Goal: Transaction & Acquisition: Purchase product/service

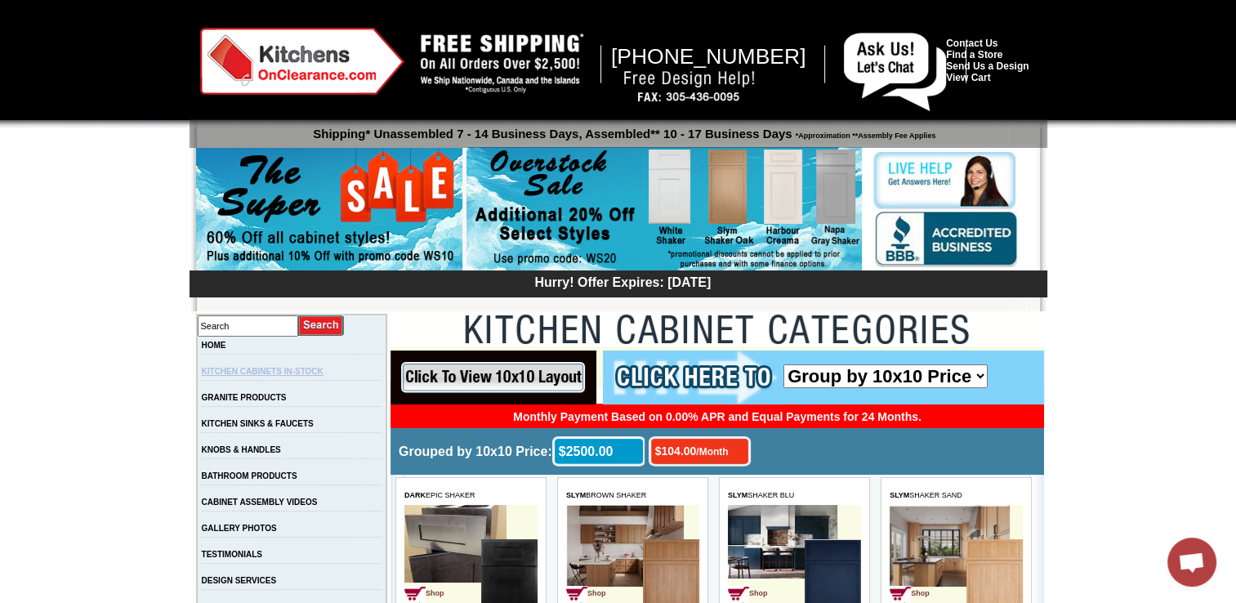
click at [263, 369] on link "KITCHEN CABINETS IN-STOCK" at bounding box center [263, 371] width 122 height 9
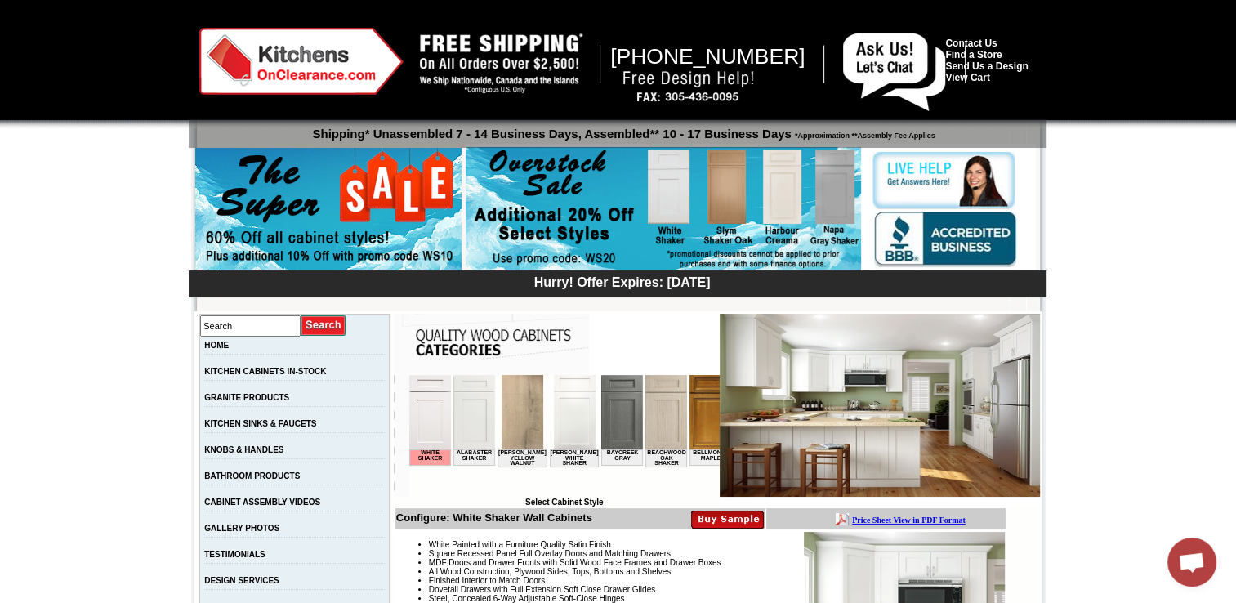
click at [324, 233] on img at bounding box center [328, 210] width 266 height 125
click at [649, 184] on img at bounding box center [663, 209] width 395 height 125
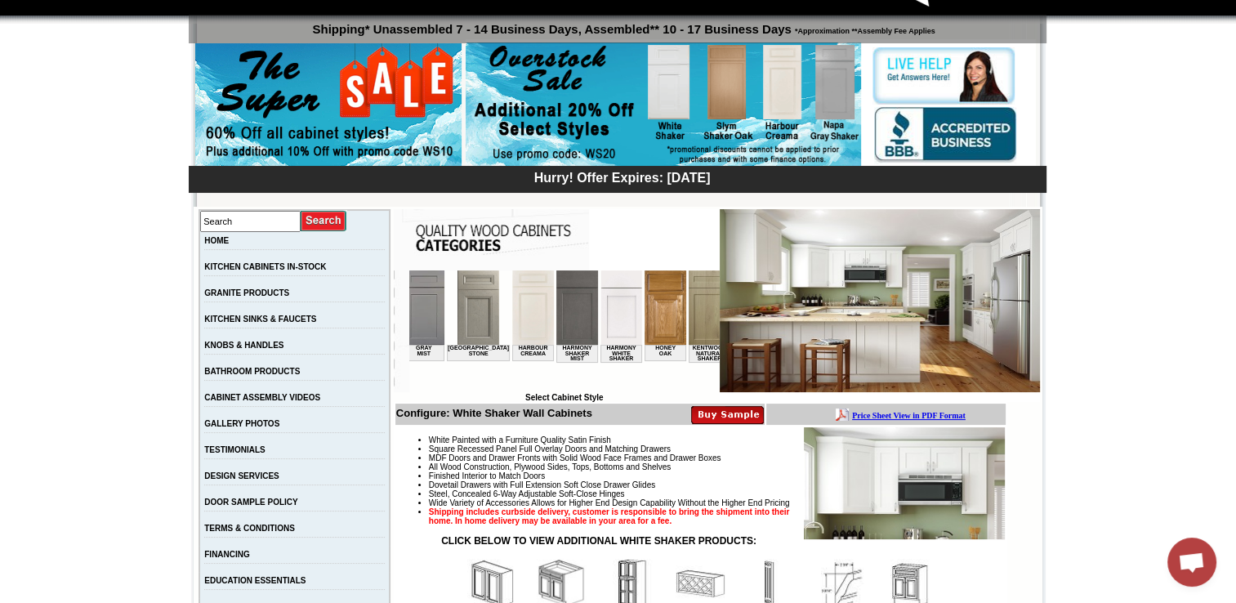
scroll to position [101, 0]
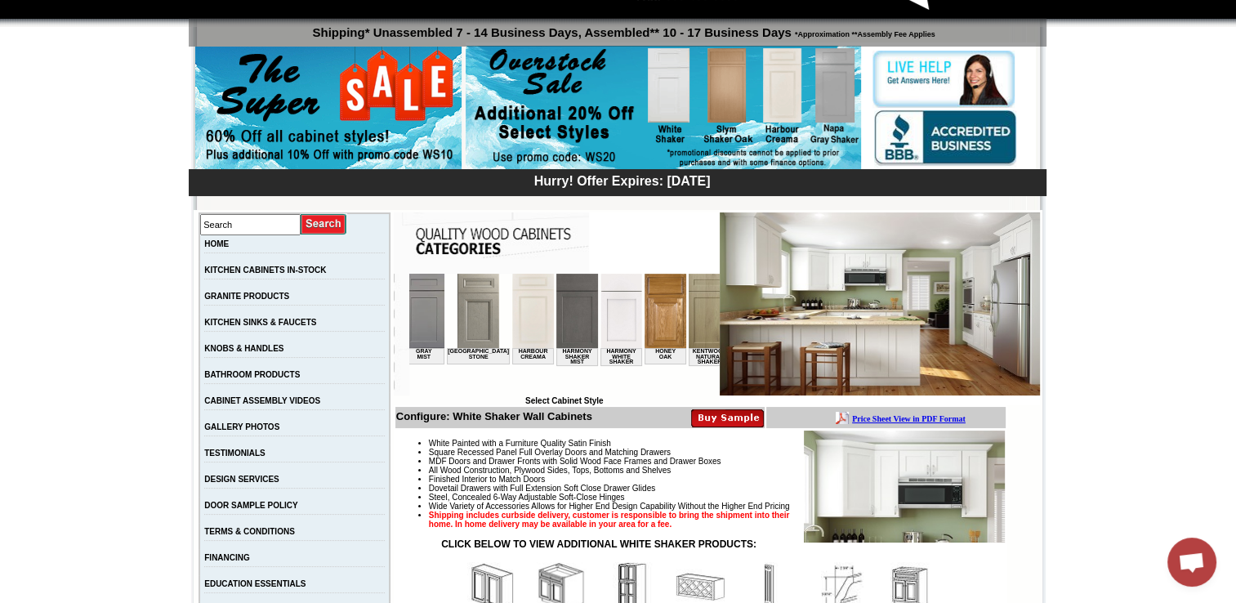
click at [685, 340] on td at bounding box center [686, 320] width 2 height 92
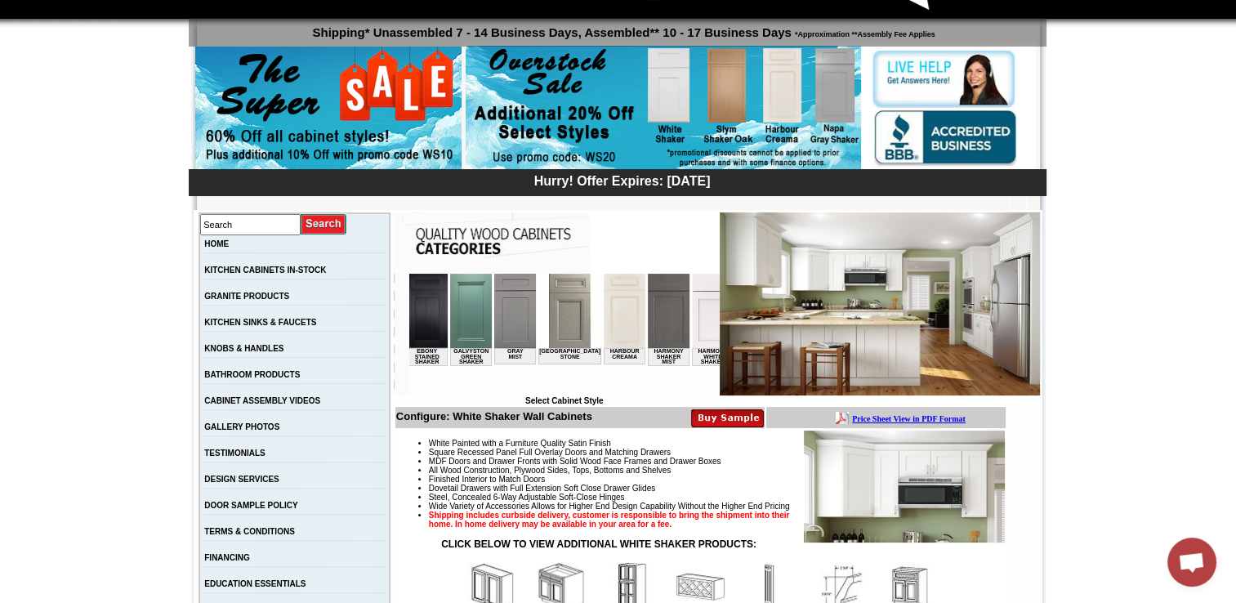
scroll to position [0, 1085]
click at [291, 132] on img at bounding box center [328, 109] width 266 height 125
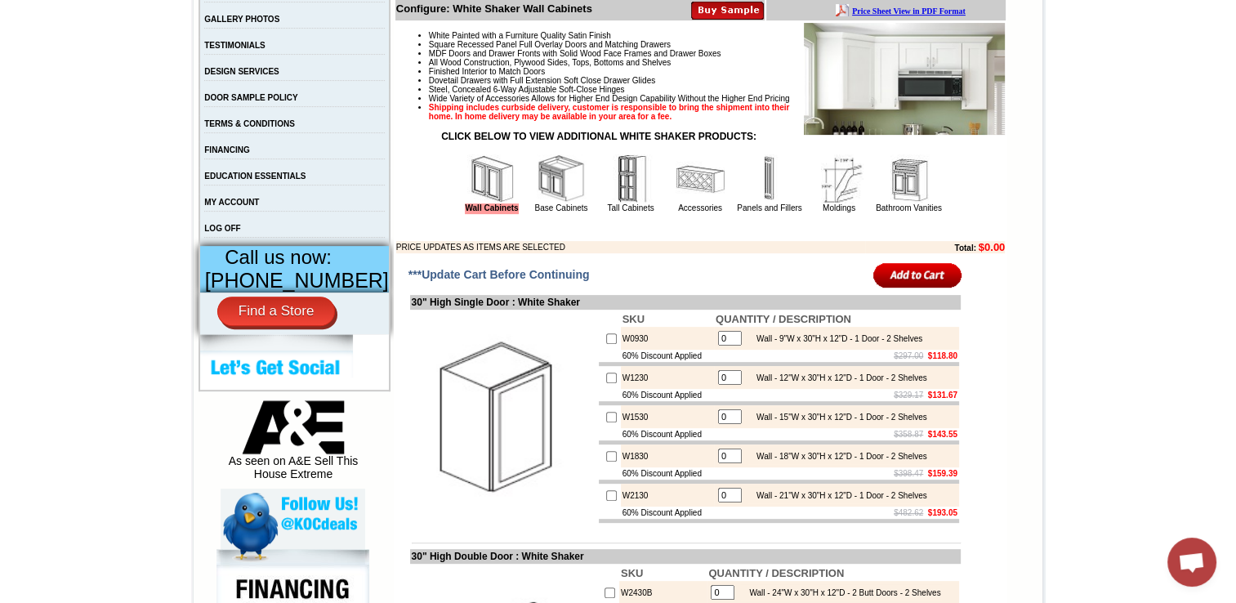
scroll to position [0, 0]
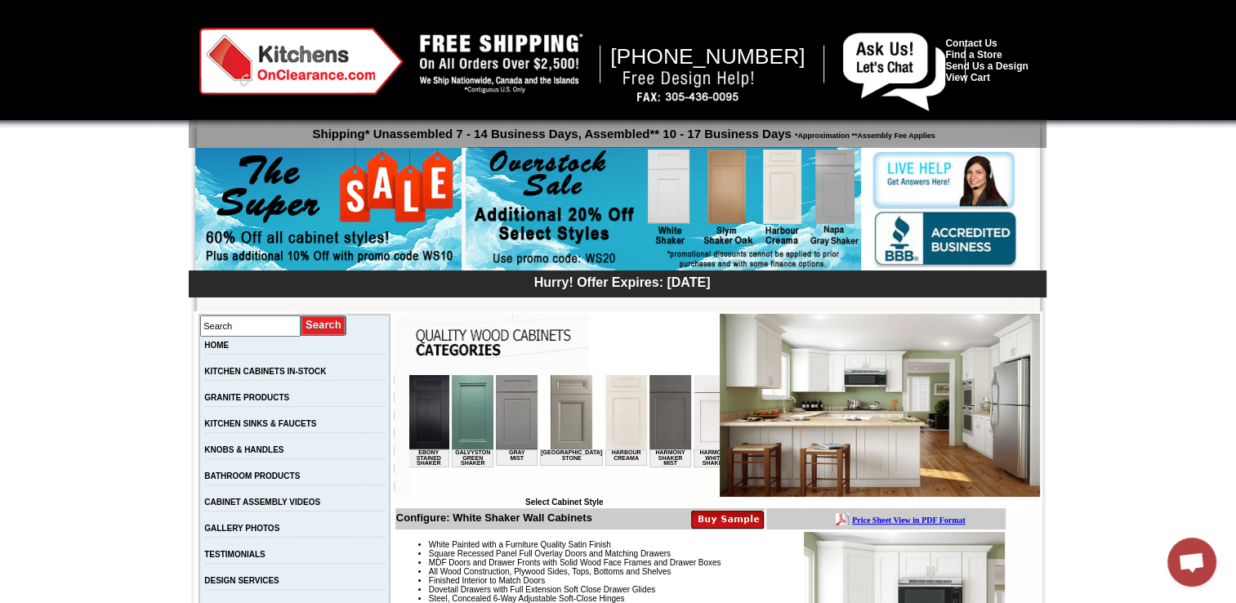
click at [495, 412] on img at bounding box center [516, 412] width 42 height 74
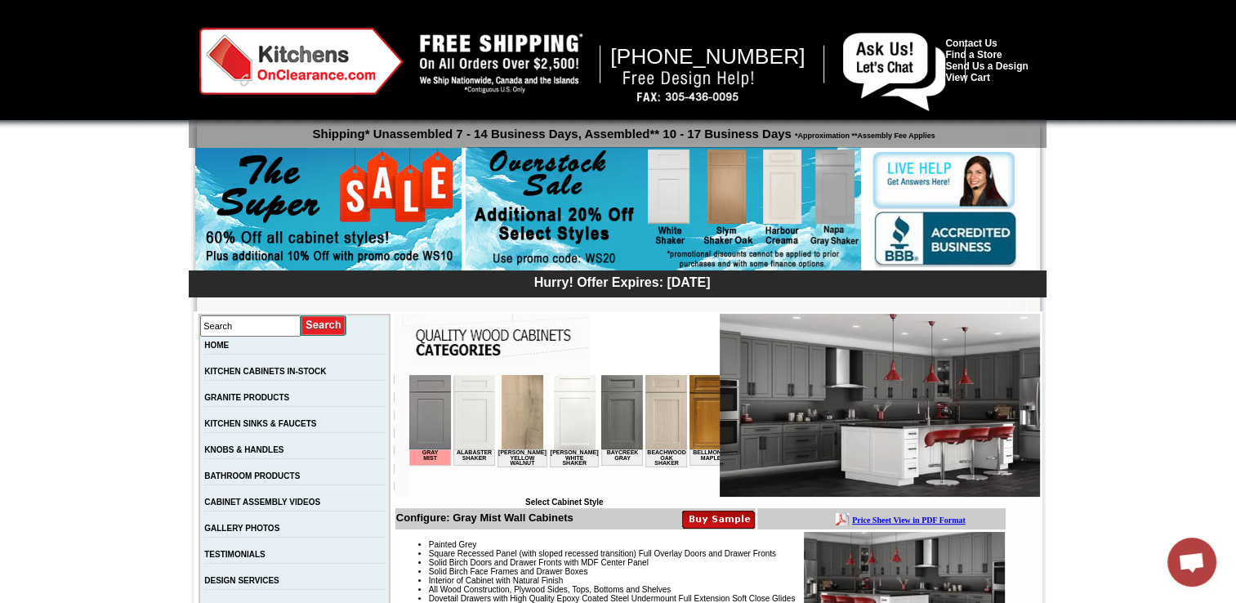
click at [253, 64] on img at bounding box center [301, 61] width 204 height 67
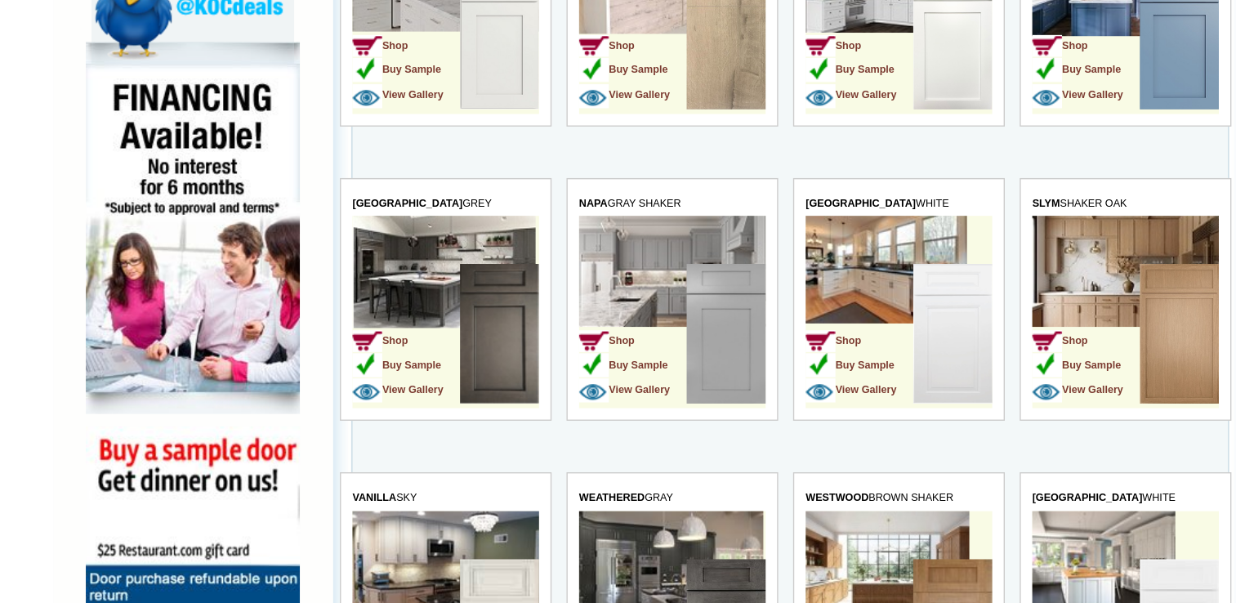
scroll to position [882, 0]
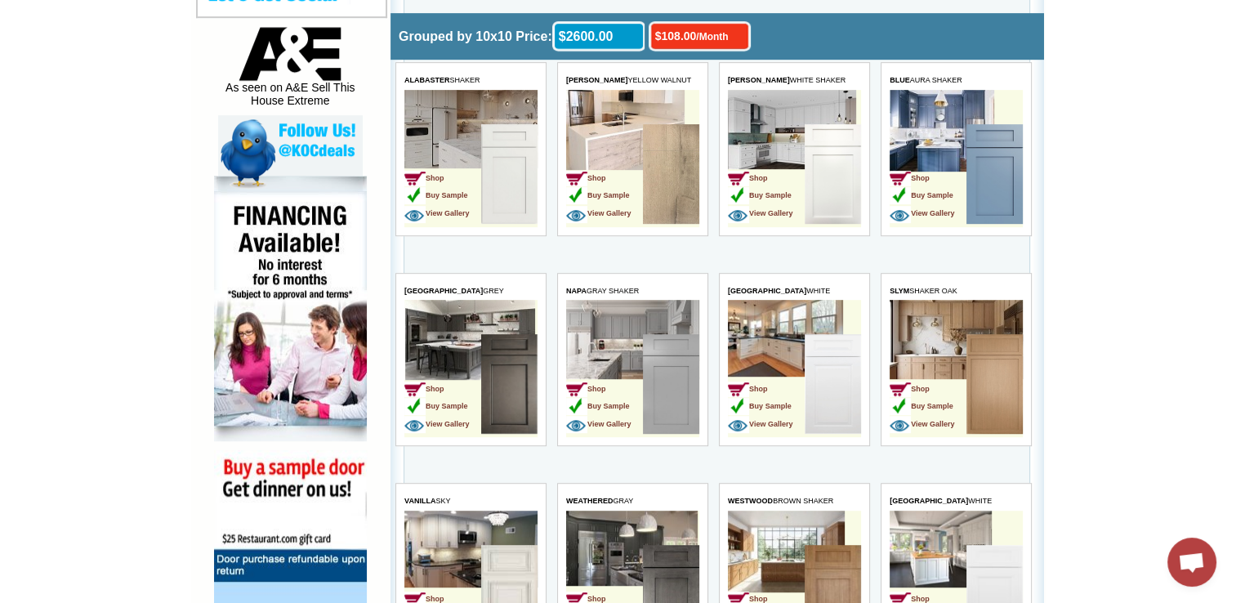
click at [498, 390] on img at bounding box center [509, 384] width 56 height 100
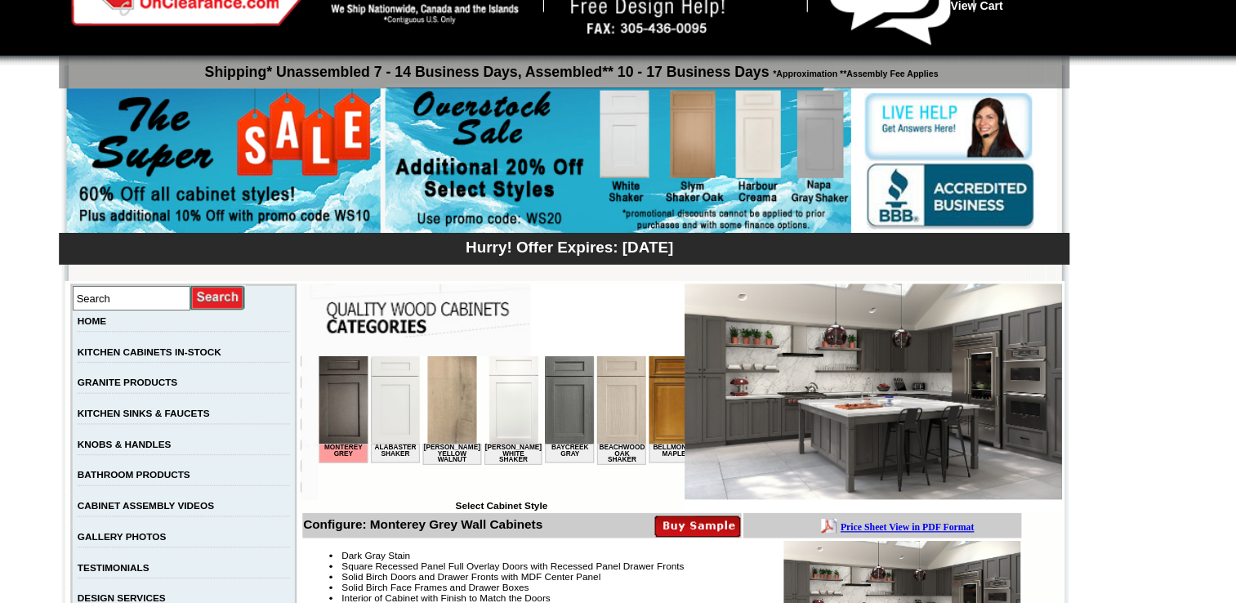
scroll to position [69, 0]
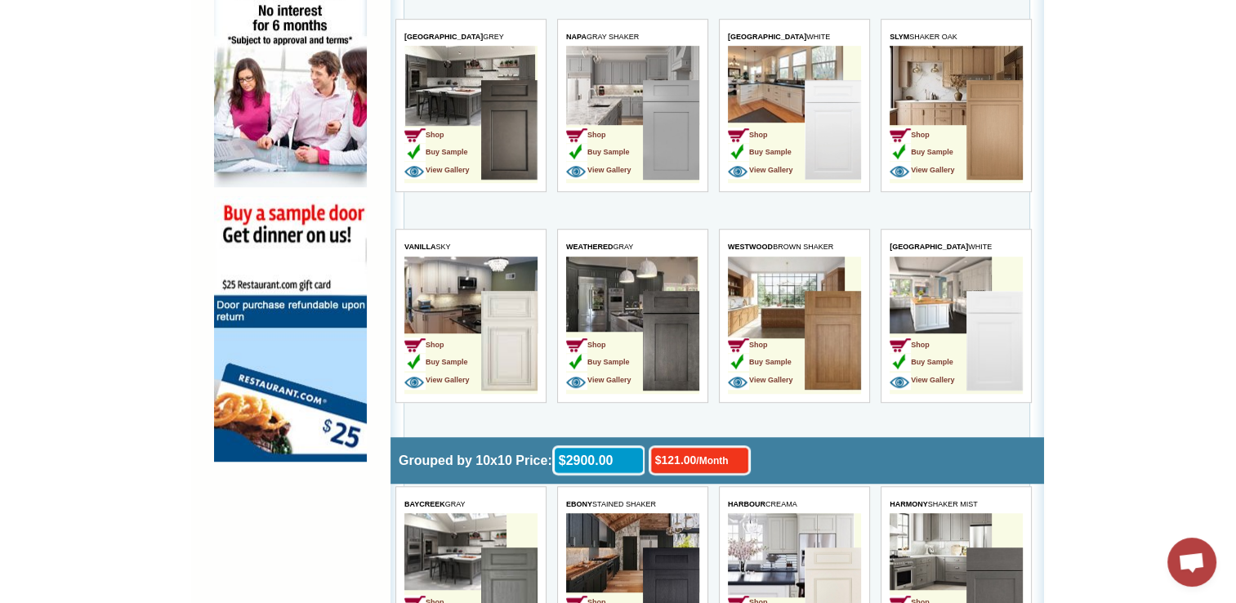
scroll to position [1130, 0]
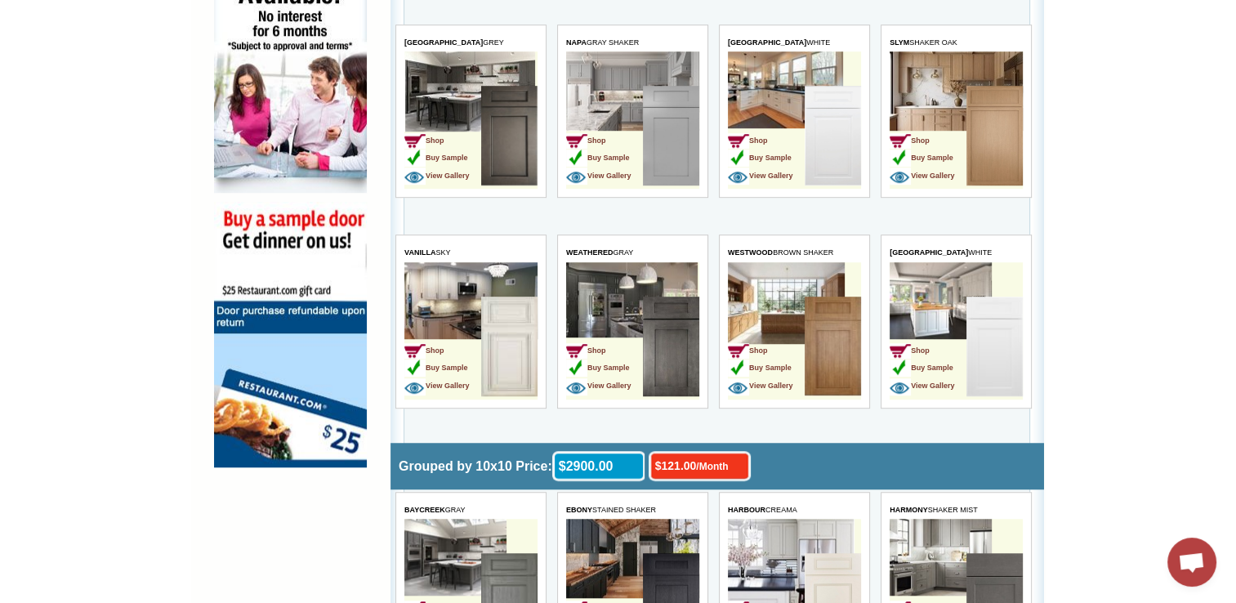
click at [662, 353] on img at bounding box center [671, 346] width 56 height 100
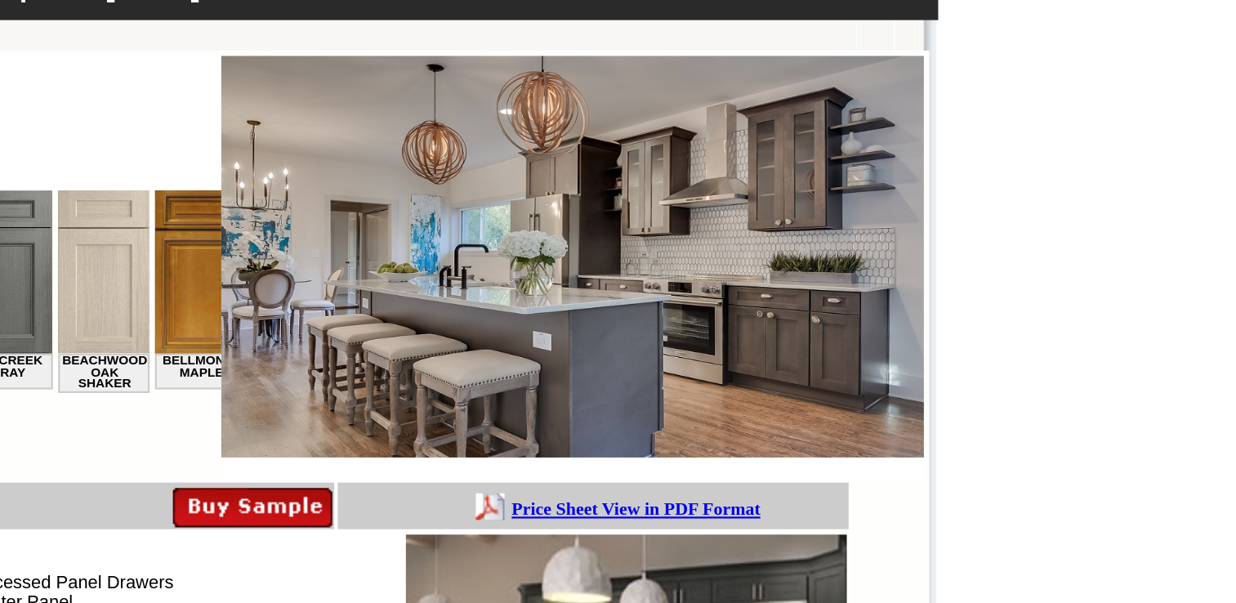
scroll to position [270, 0]
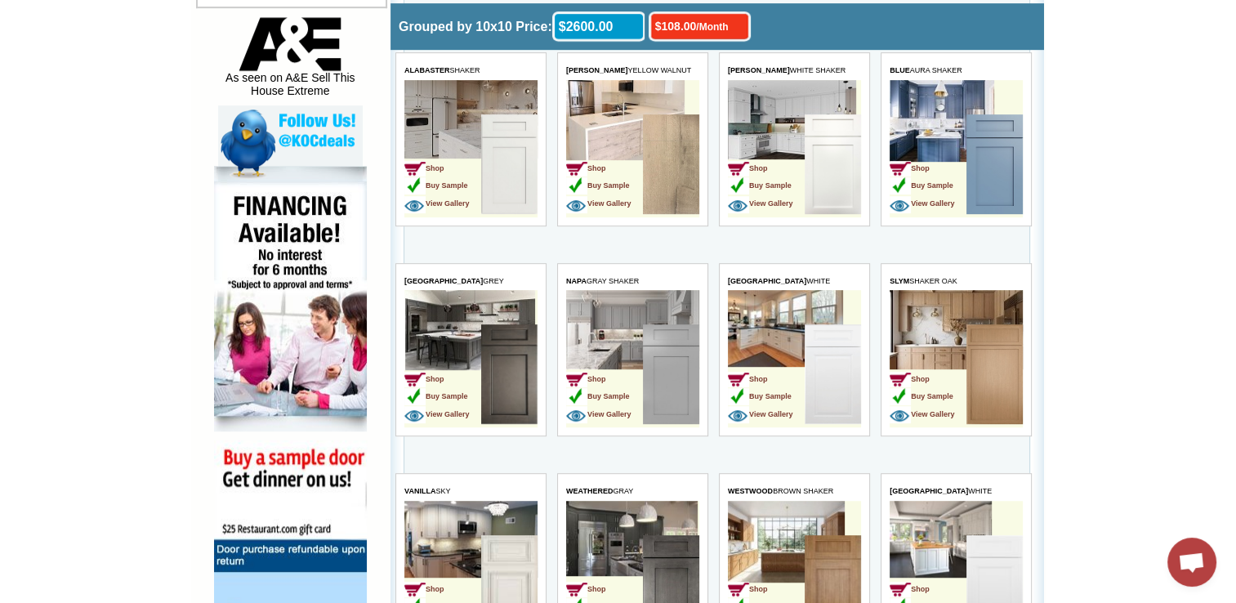
scroll to position [843, 0]
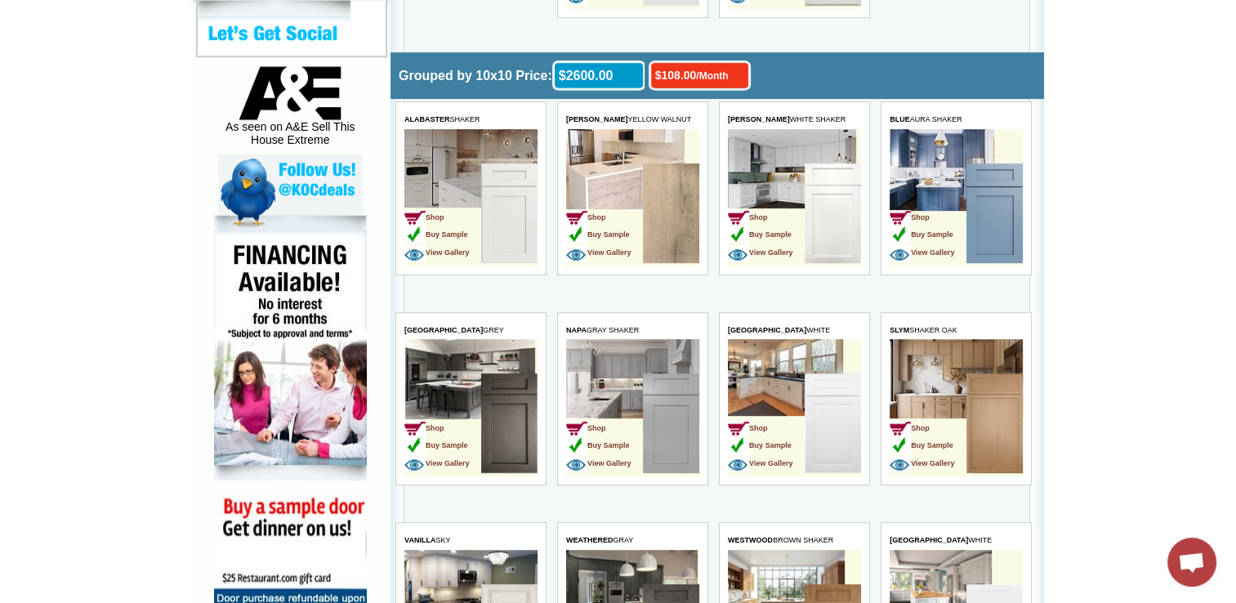
click at [503, 213] on img at bounding box center [509, 213] width 56 height 100
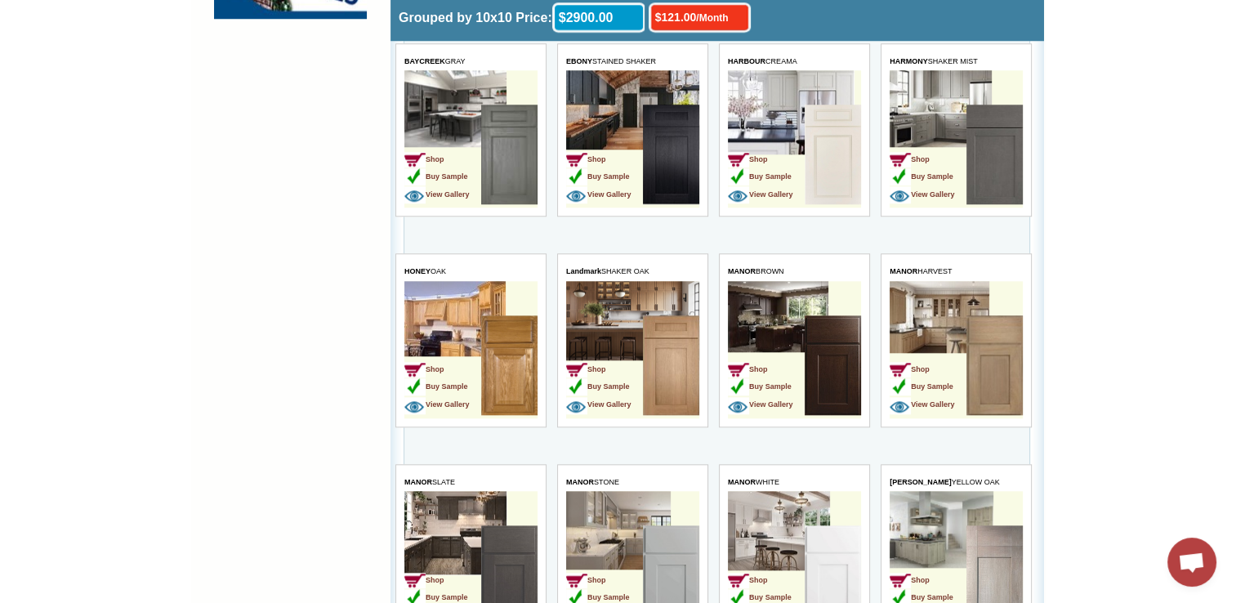
scroll to position [1581, 0]
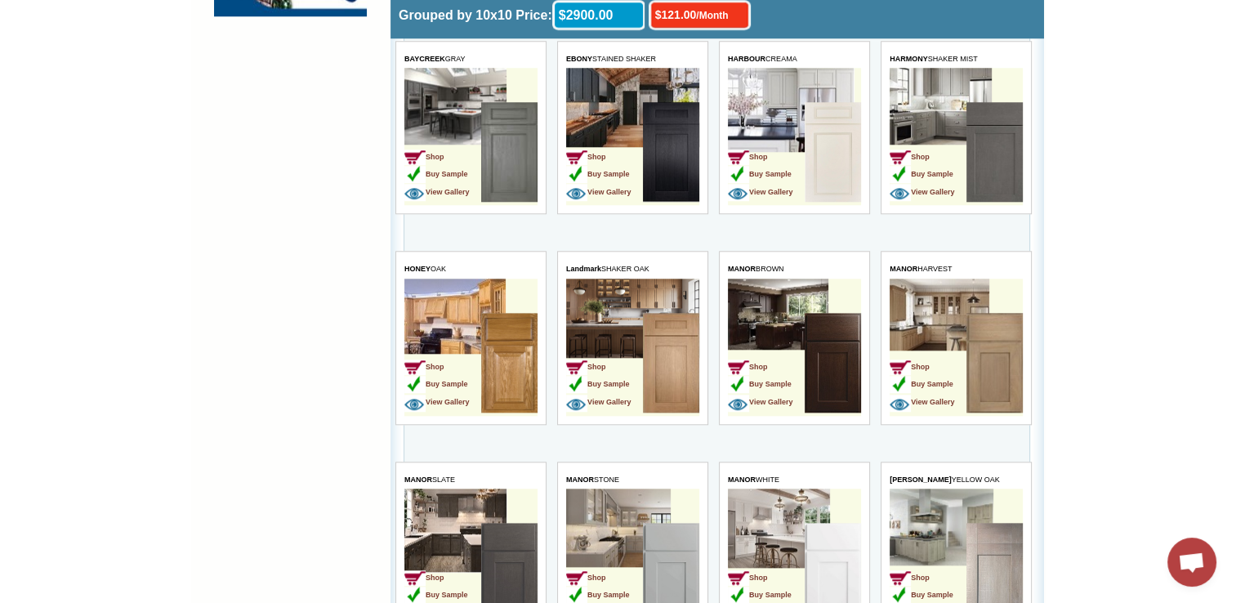
click at [812, 116] on img at bounding box center [833, 152] width 56 height 100
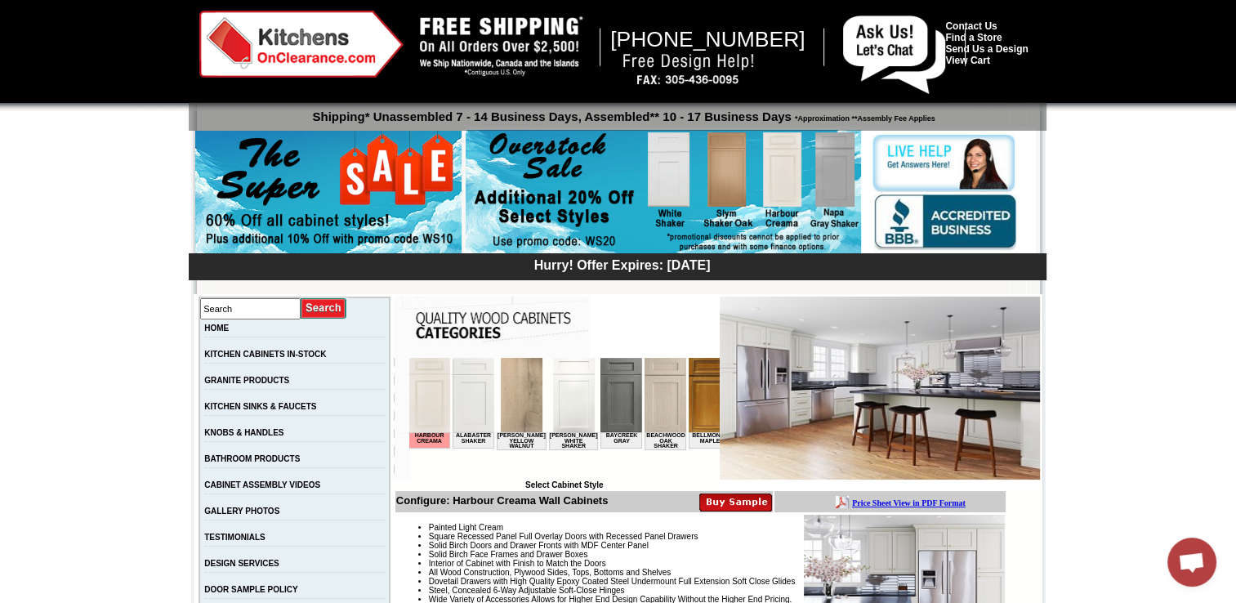
scroll to position [21, 0]
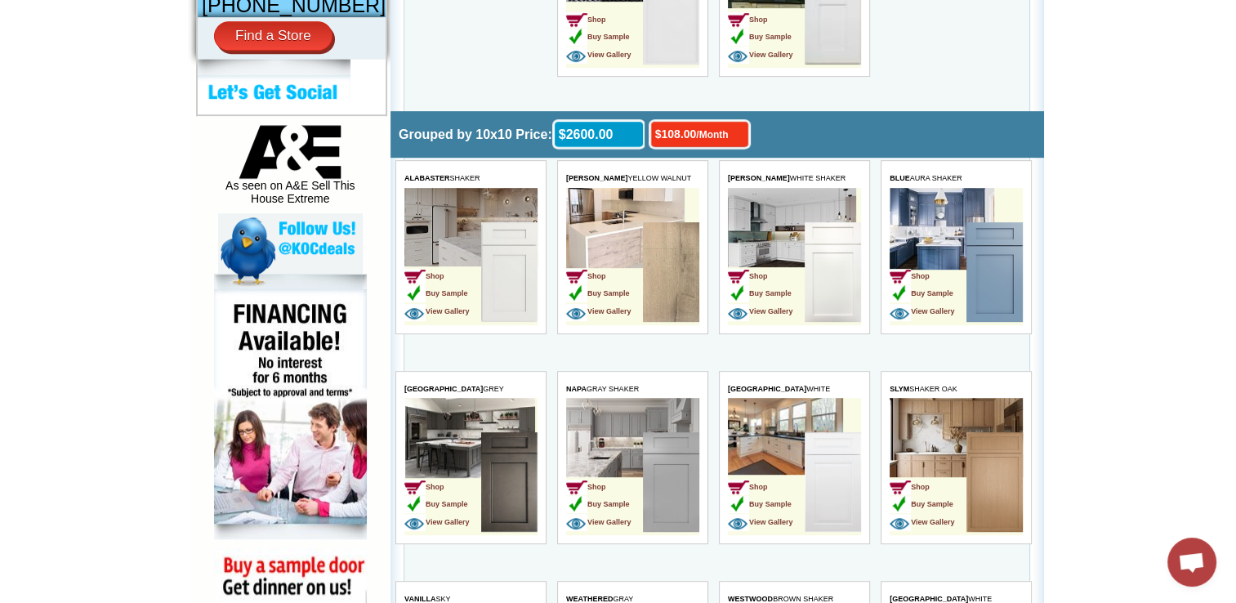
scroll to position [787, 0]
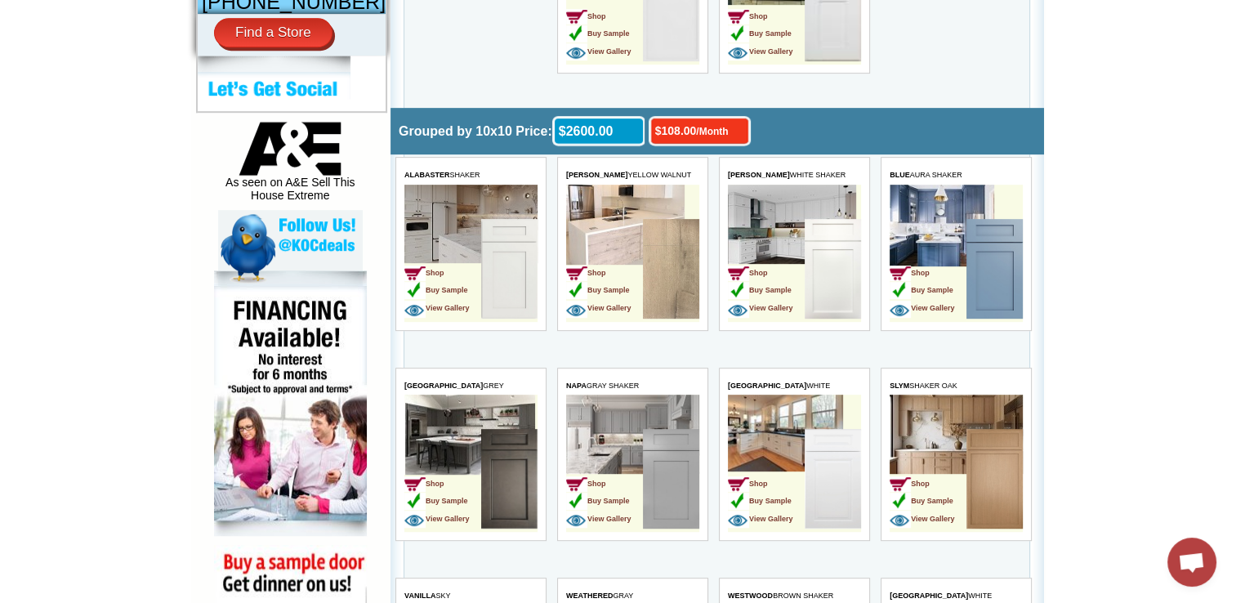
click at [497, 288] on img at bounding box center [509, 269] width 56 height 100
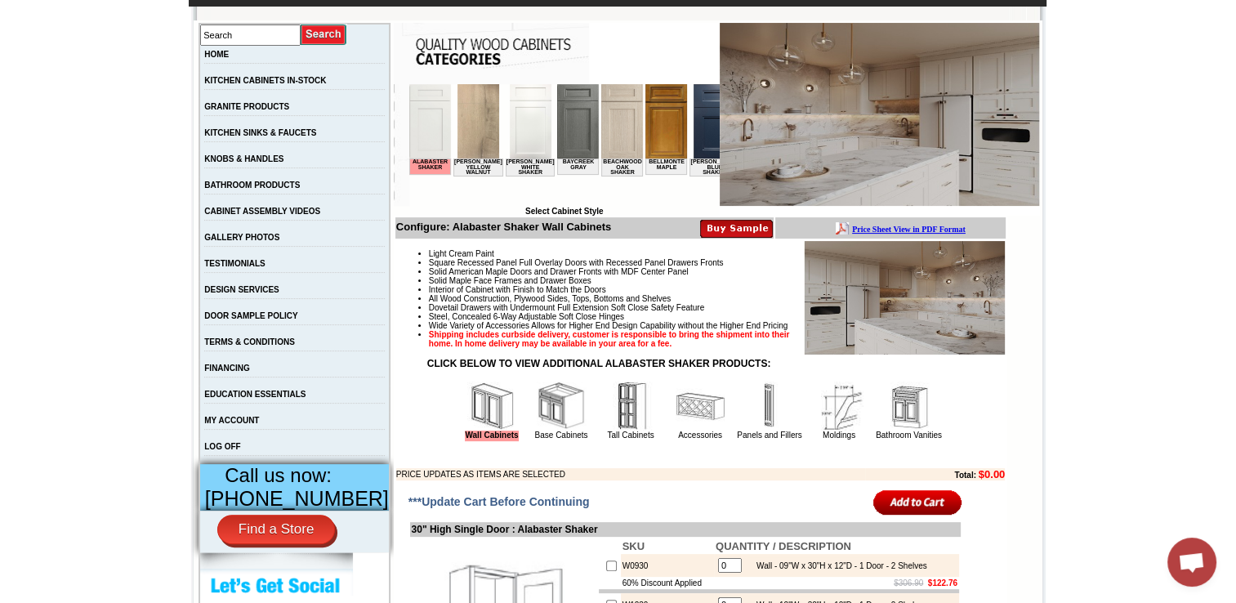
scroll to position [290, 0]
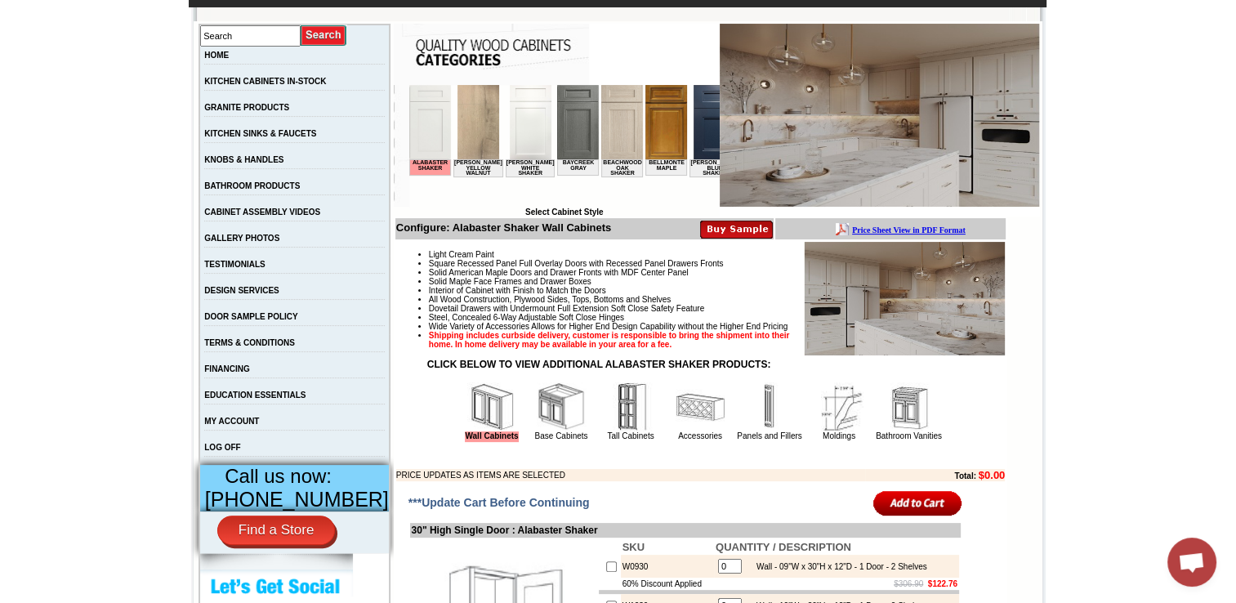
click at [731, 232] on img at bounding box center [736, 229] width 73 height 20
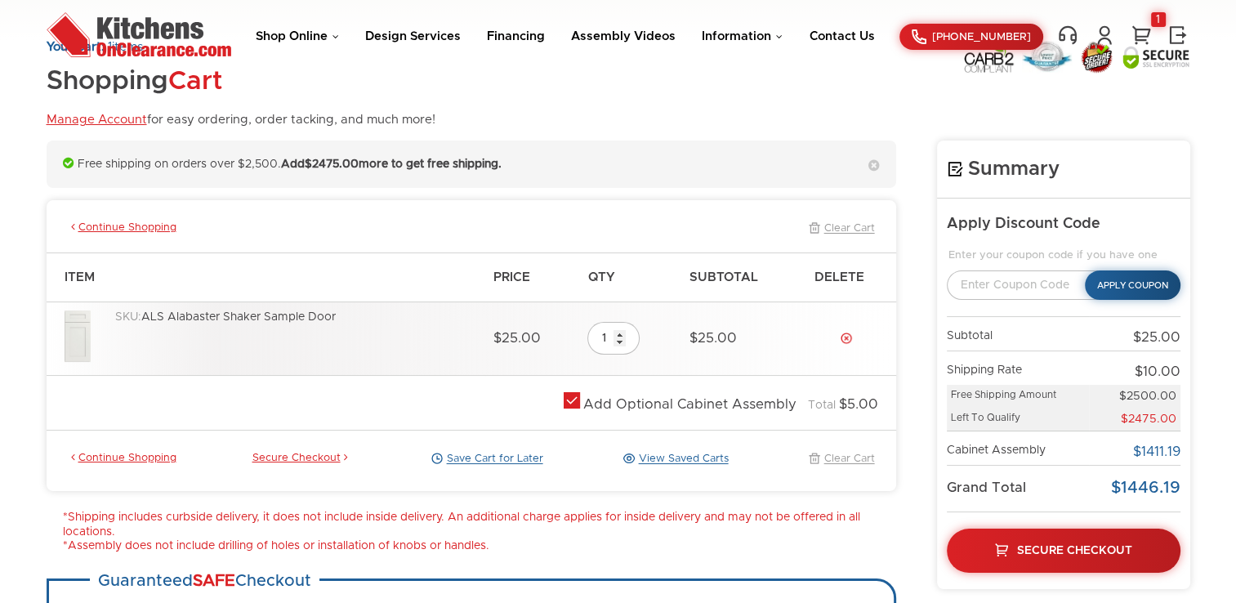
scroll to position [56, 0]
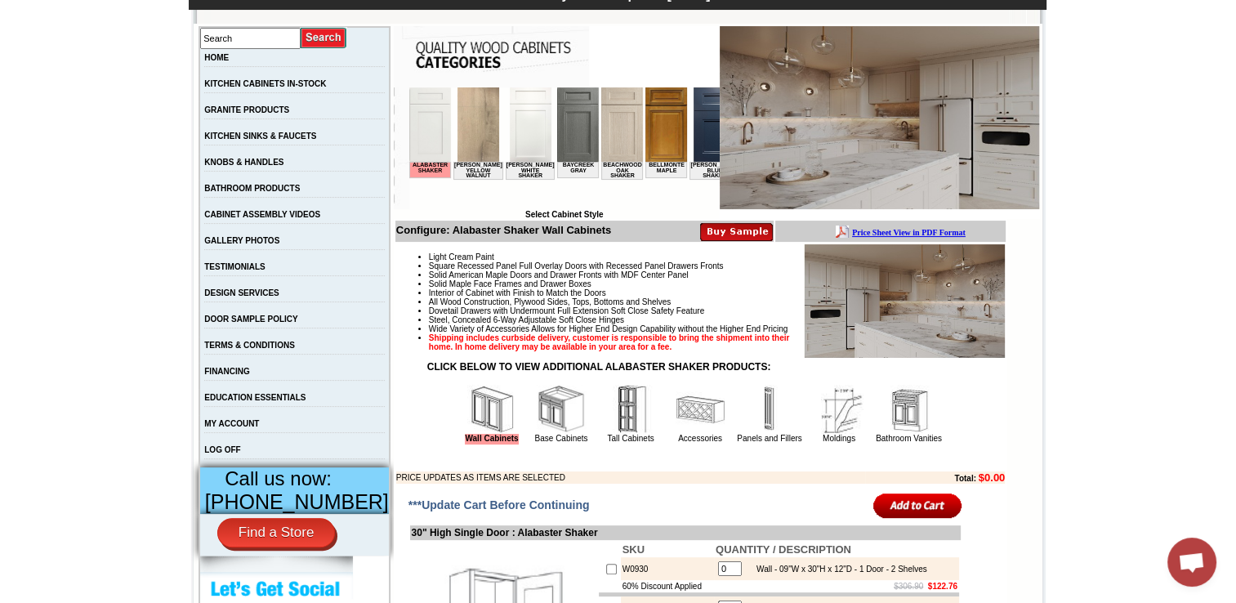
scroll to position [1950, 0]
click at [892, 234] on b "Price Sheet View in PDF Format" at bounding box center [909, 232] width 114 height 9
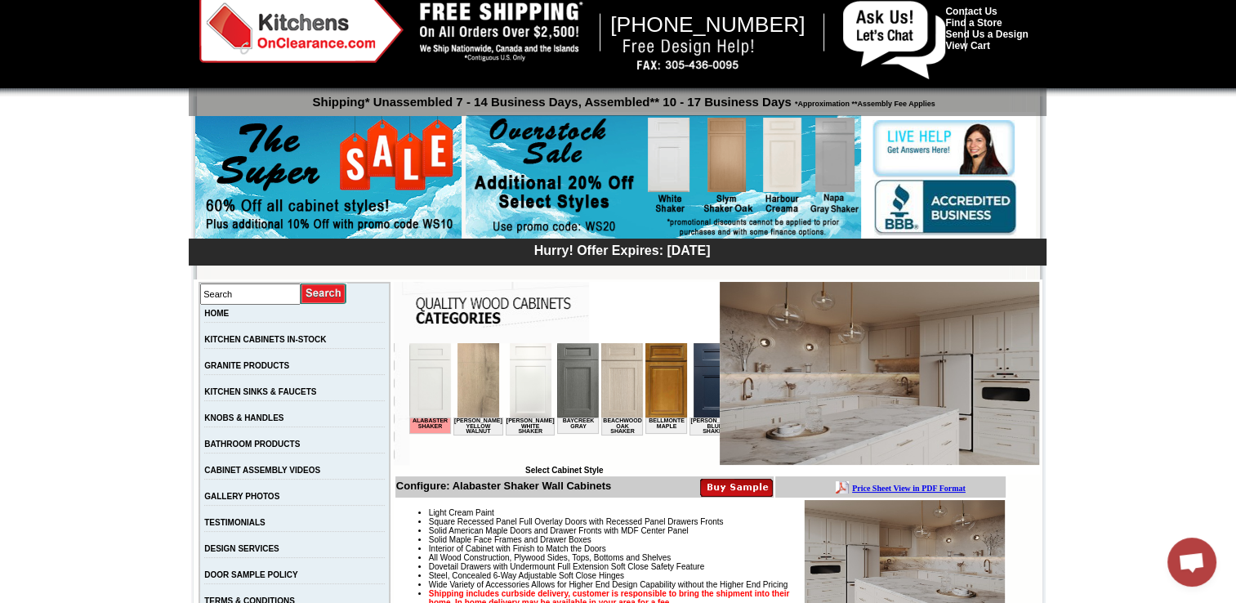
scroll to position [0, 0]
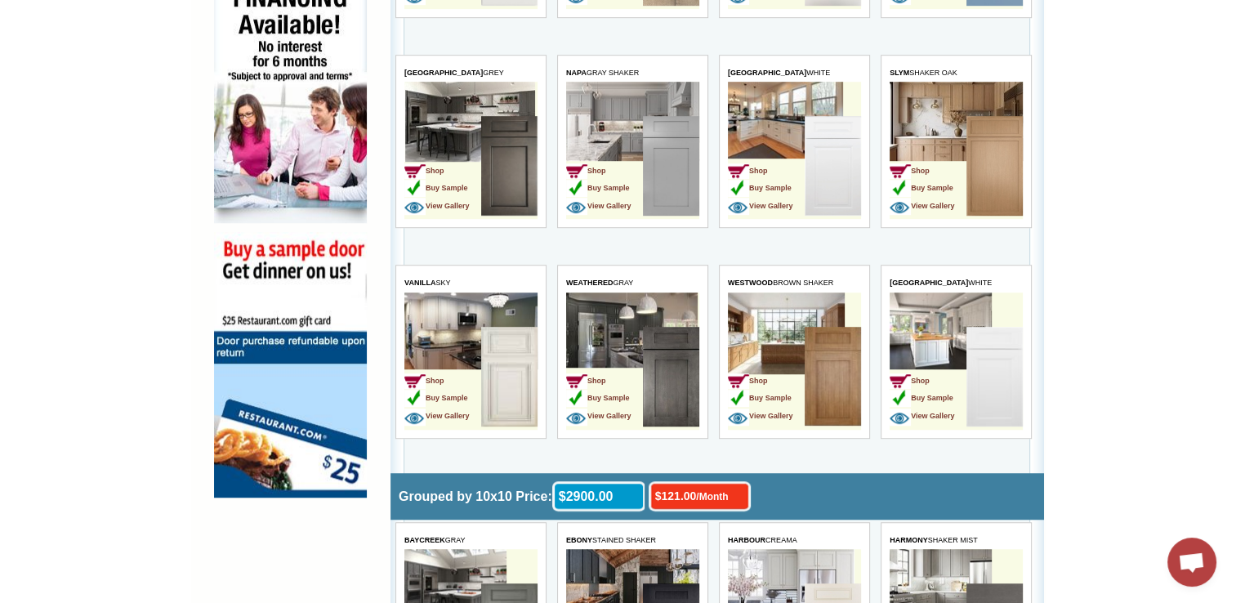
scroll to position [1120, 0]
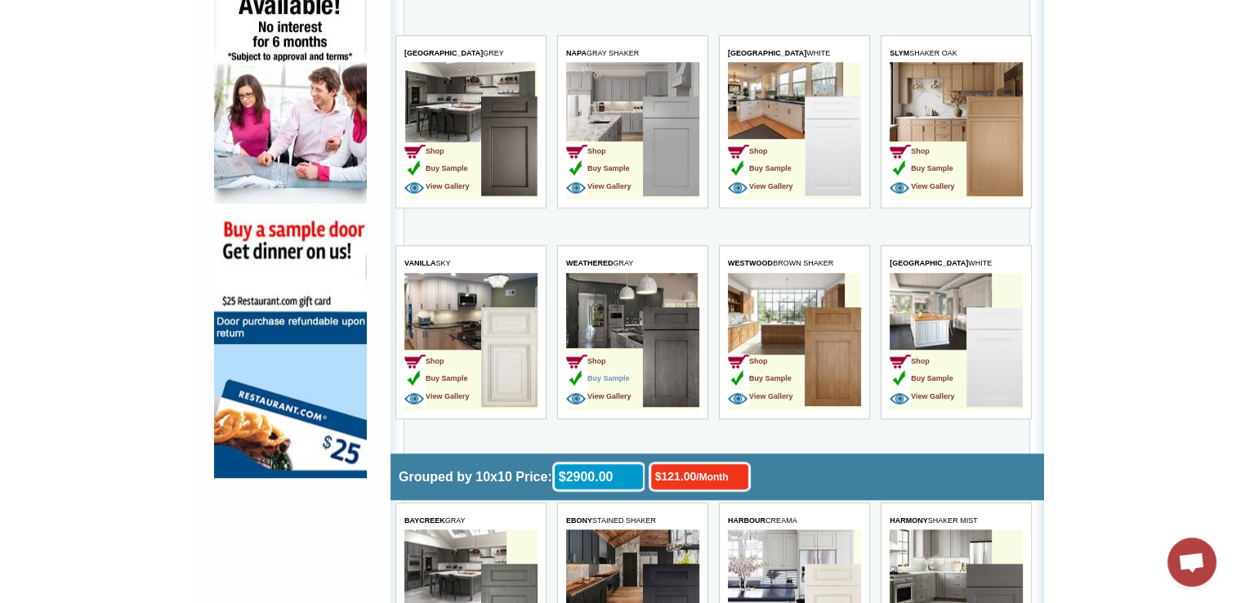
click at [601, 377] on span "Buy Sample" at bounding box center [598, 378] width 64 height 8
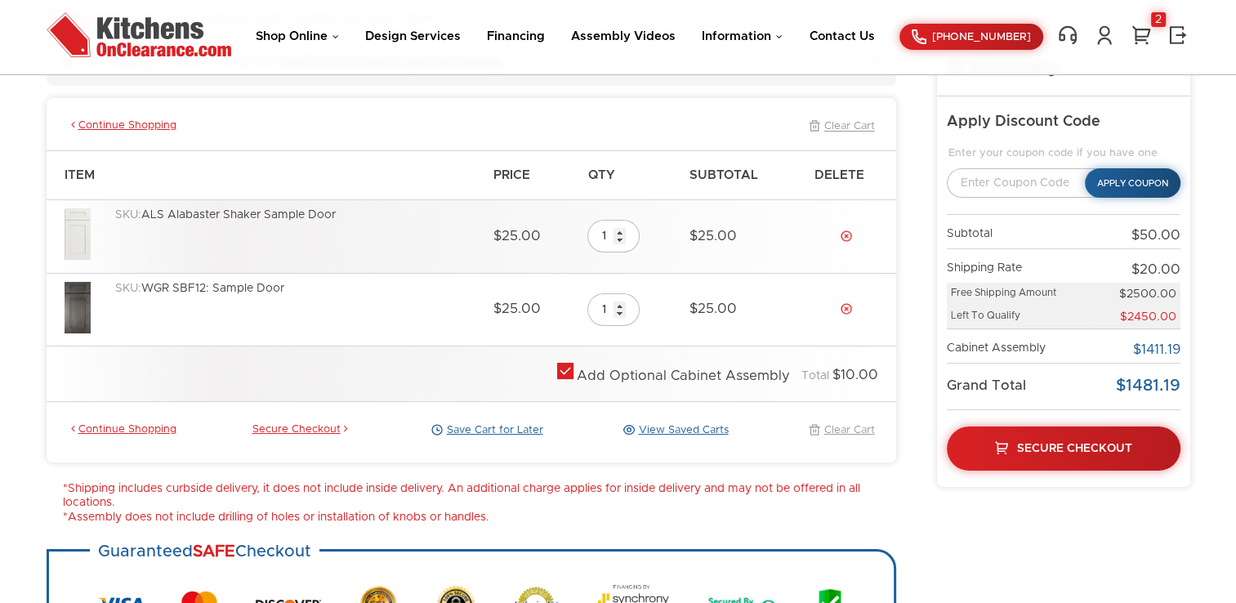
scroll to position [161, 0]
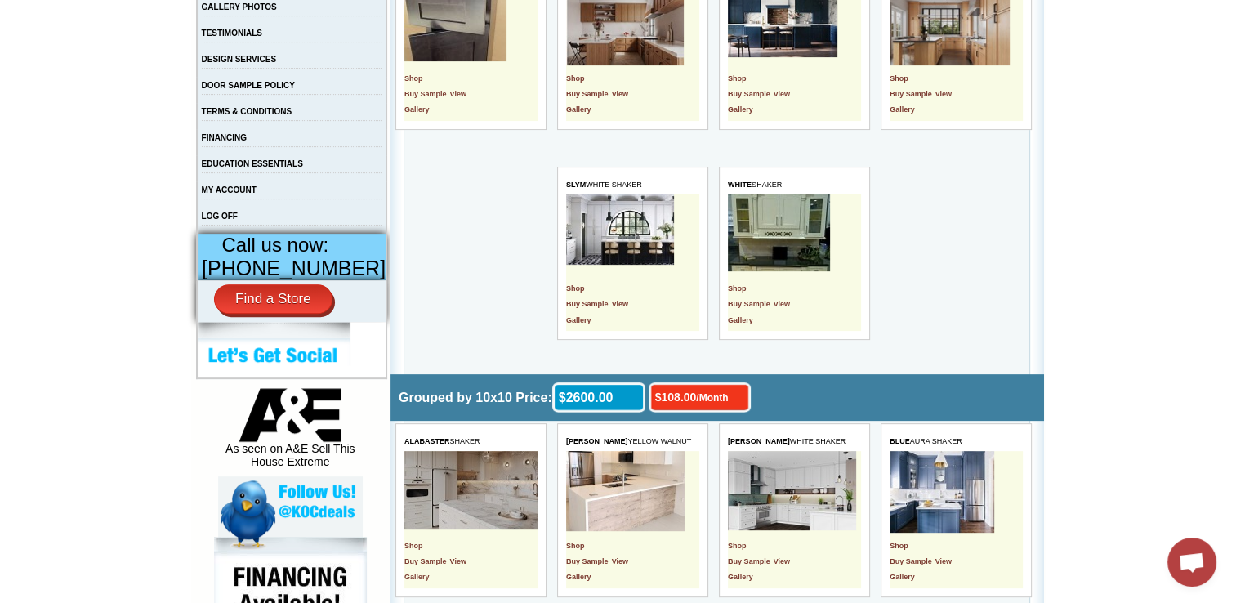
scroll to position [522, 0]
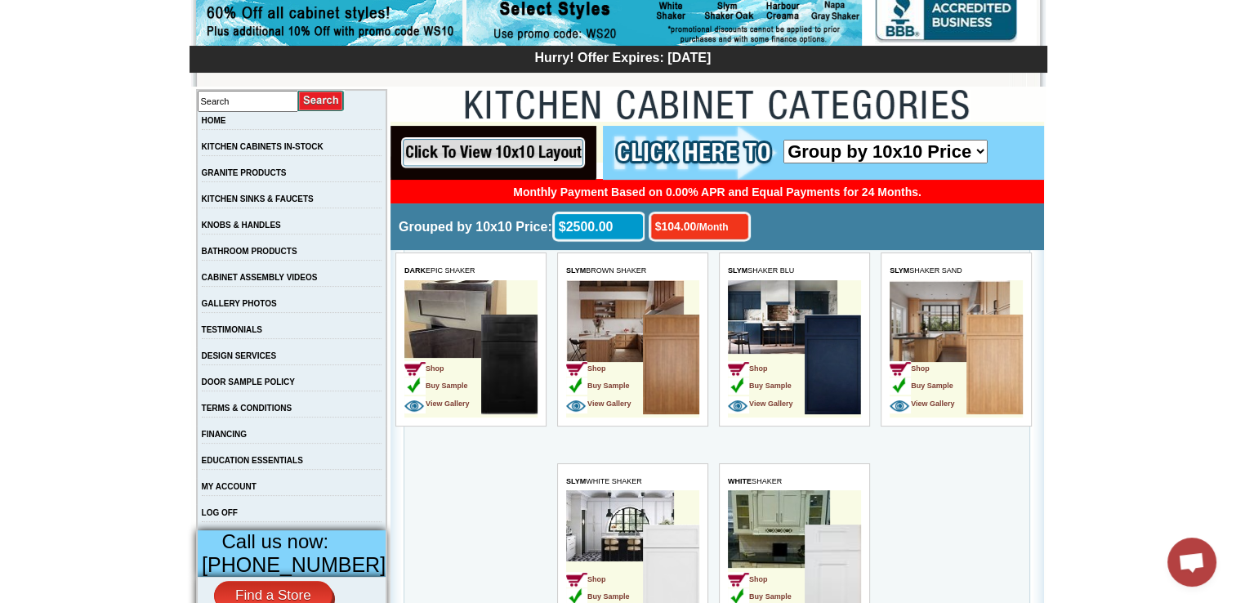
scroll to position [209, 0]
